Goal: Information Seeking & Learning: Learn about a topic

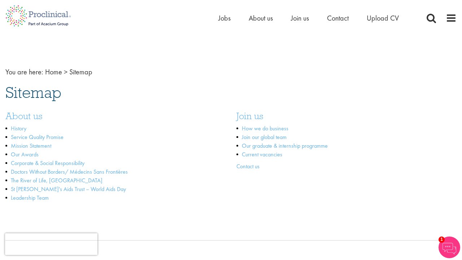
scroll to position [2370, 0]
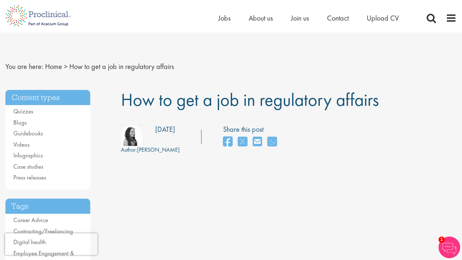
scroll to position [3718, 0]
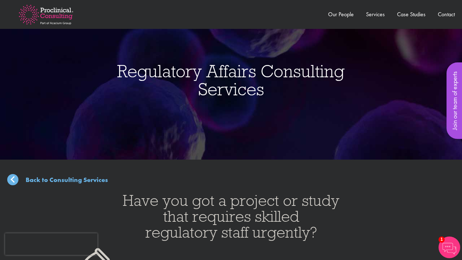
scroll to position [1846, 0]
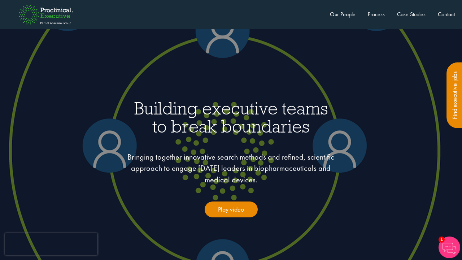
scroll to position [2800, 0]
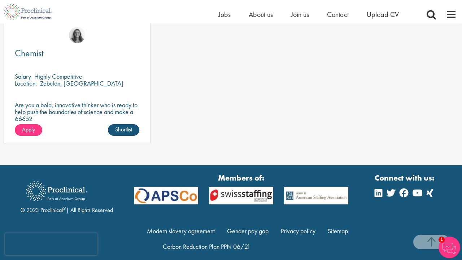
scroll to position [884, 0]
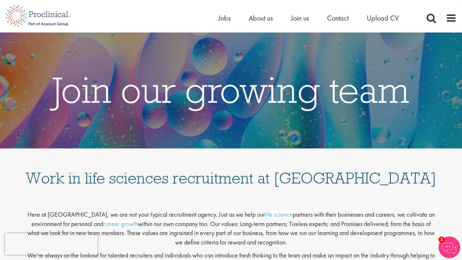
scroll to position [1670, 0]
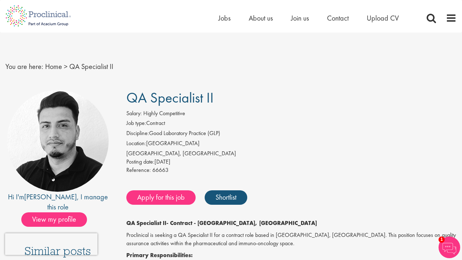
scroll to position [780, 0]
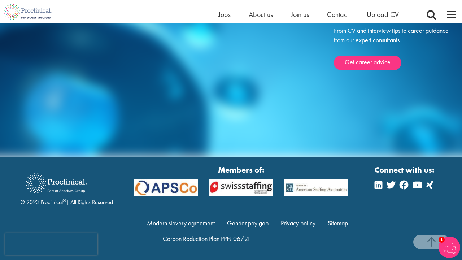
scroll to position [2171, 0]
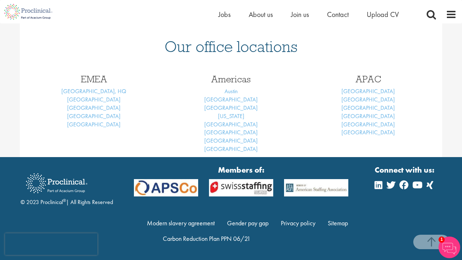
scroll to position [305, 0]
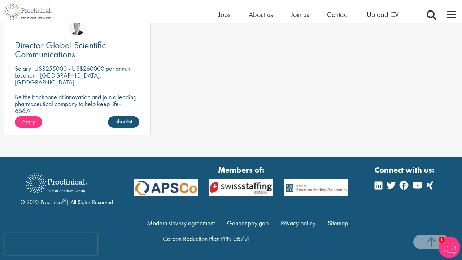
scroll to position [922, 0]
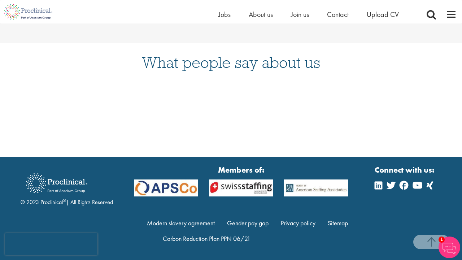
scroll to position [921, 0]
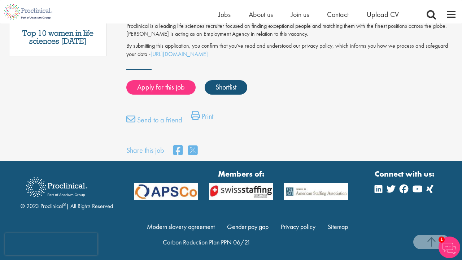
scroll to position [464, 0]
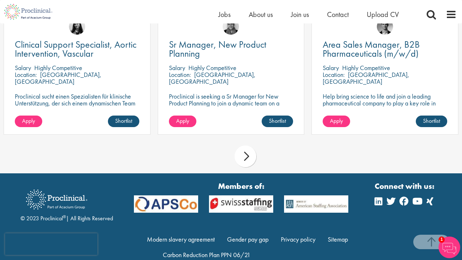
scroll to position [834, 0]
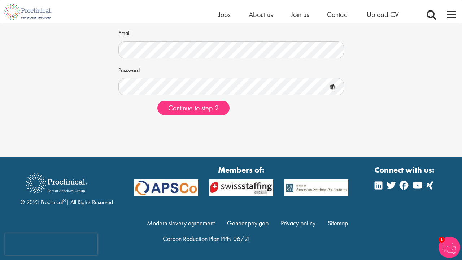
scroll to position [74, 0]
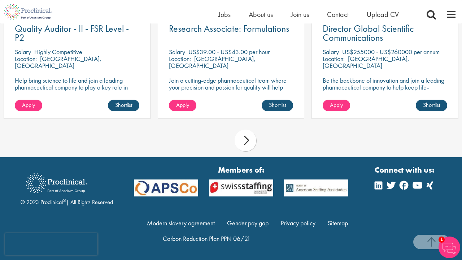
scroll to position [858, 0]
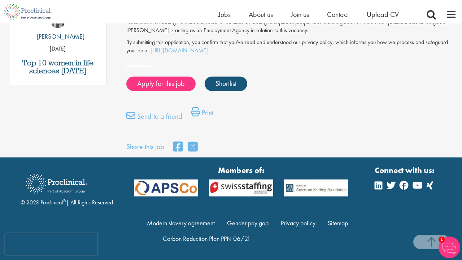
scroll to position [440, 0]
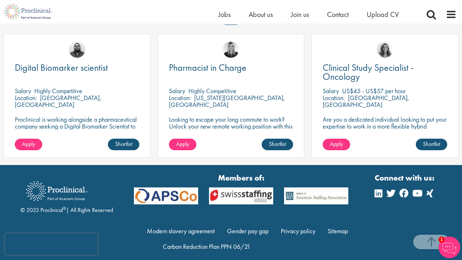
scroll to position [606, 0]
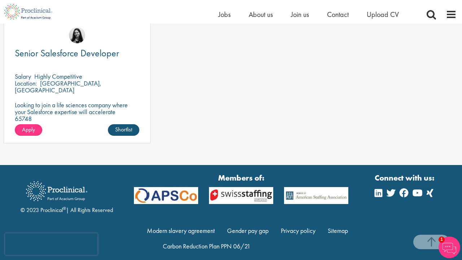
scroll to position [888, 0]
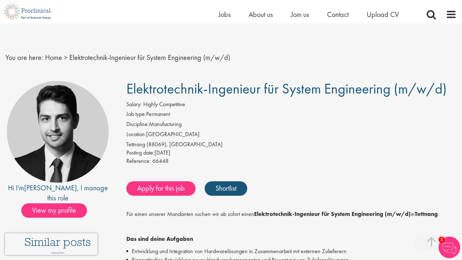
scroll to position [967, 0]
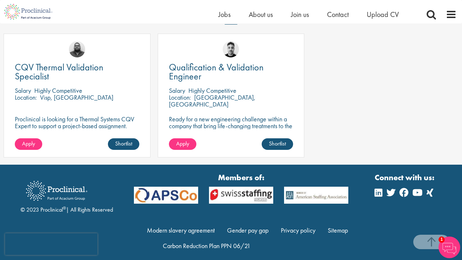
scroll to position [594, 0]
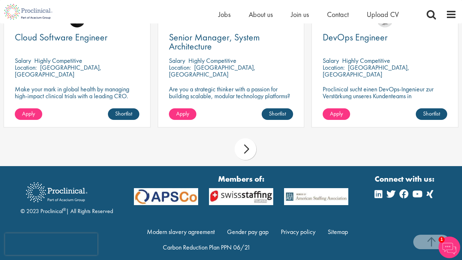
scroll to position [608, 0]
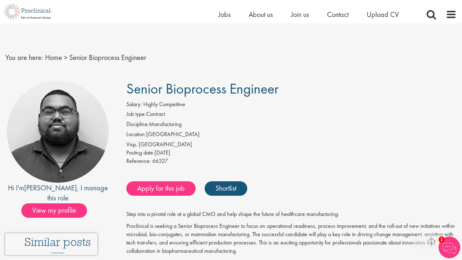
scroll to position [920, 0]
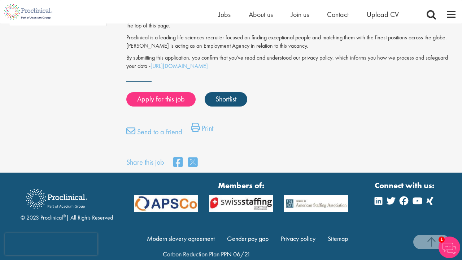
scroll to position [488, 0]
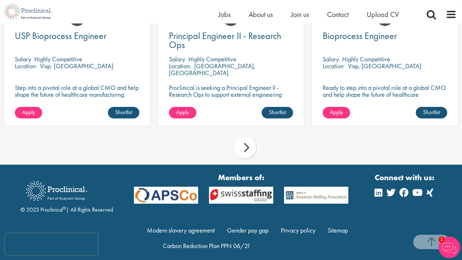
scroll to position [718, 0]
